Goal: Use online tool/utility: Utilize a website feature to perform a specific function

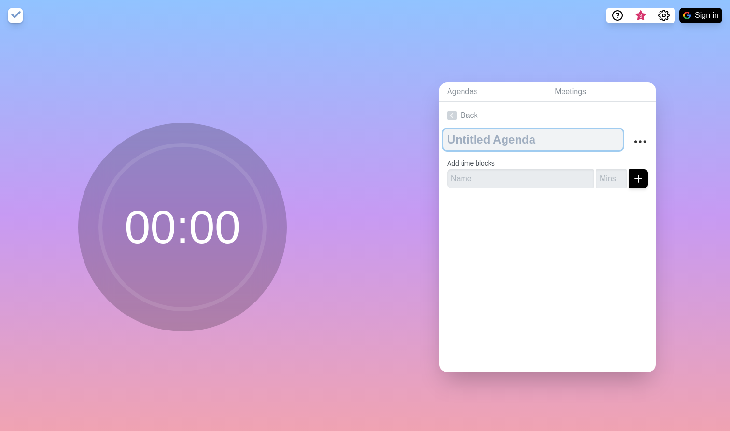
click at [490, 138] on textarea at bounding box center [533, 139] width 180 height 21
type textarea "Suur koosolek"
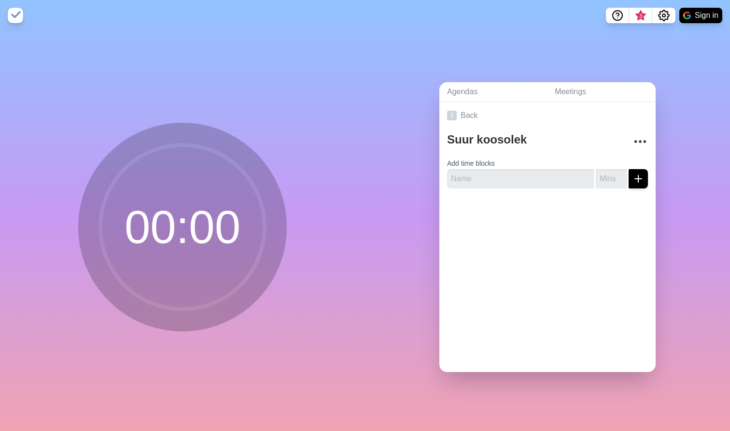
click at [211, 208] on circle at bounding box center [182, 227] width 164 height 164
click at [188, 238] on circle at bounding box center [182, 227] width 164 height 164
click at [510, 180] on input "text" at bounding box center [520, 178] width 147 height 19
type input "suur koosolek viimane blokk"
click at [609, 178] on input "number" at bounding box center [611, 178] width 31 height 19
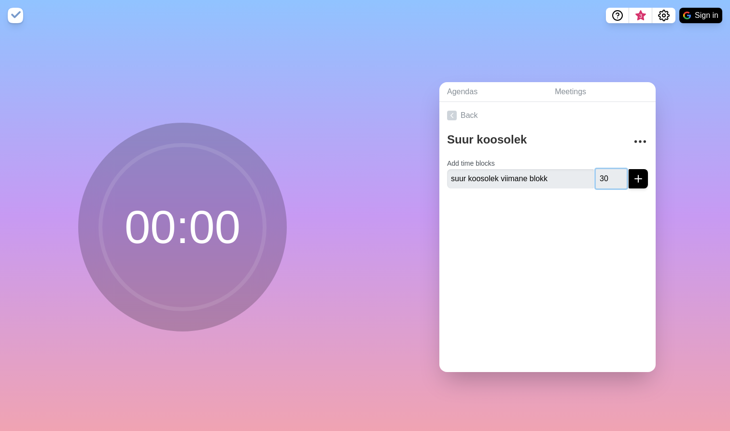
type input "30"
click at [642, 179] on line "submit" at bounding box center [638, 179] width 7 height 0
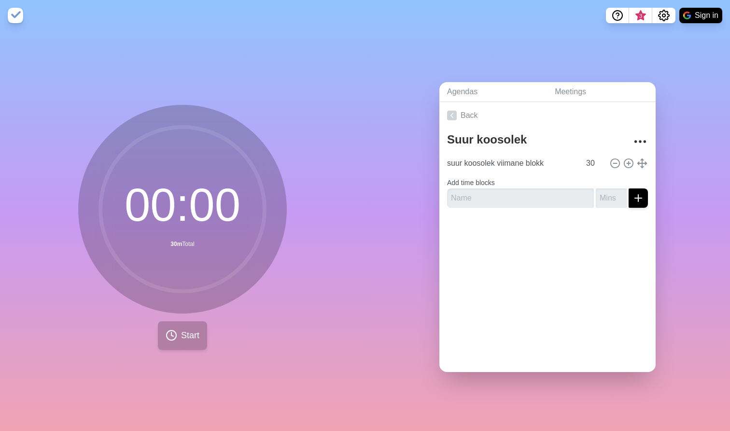
click at [175, 333] on circle at bounding box center [172, 335] width 10 height 10
